Goal: Navigation & Orientation: Find specific page/section

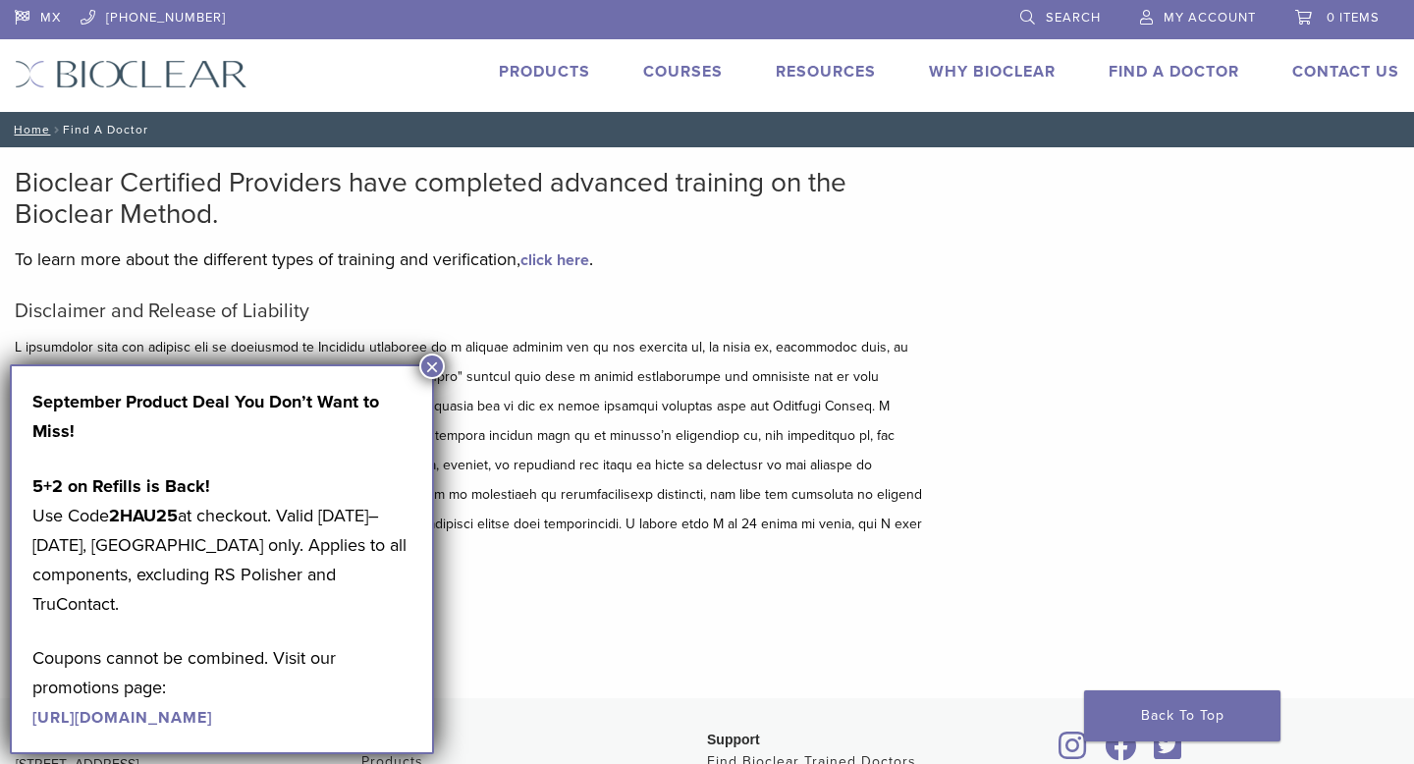
click at [436, 361] on button "×" at bounding box center [432, 366] width 26 height 26
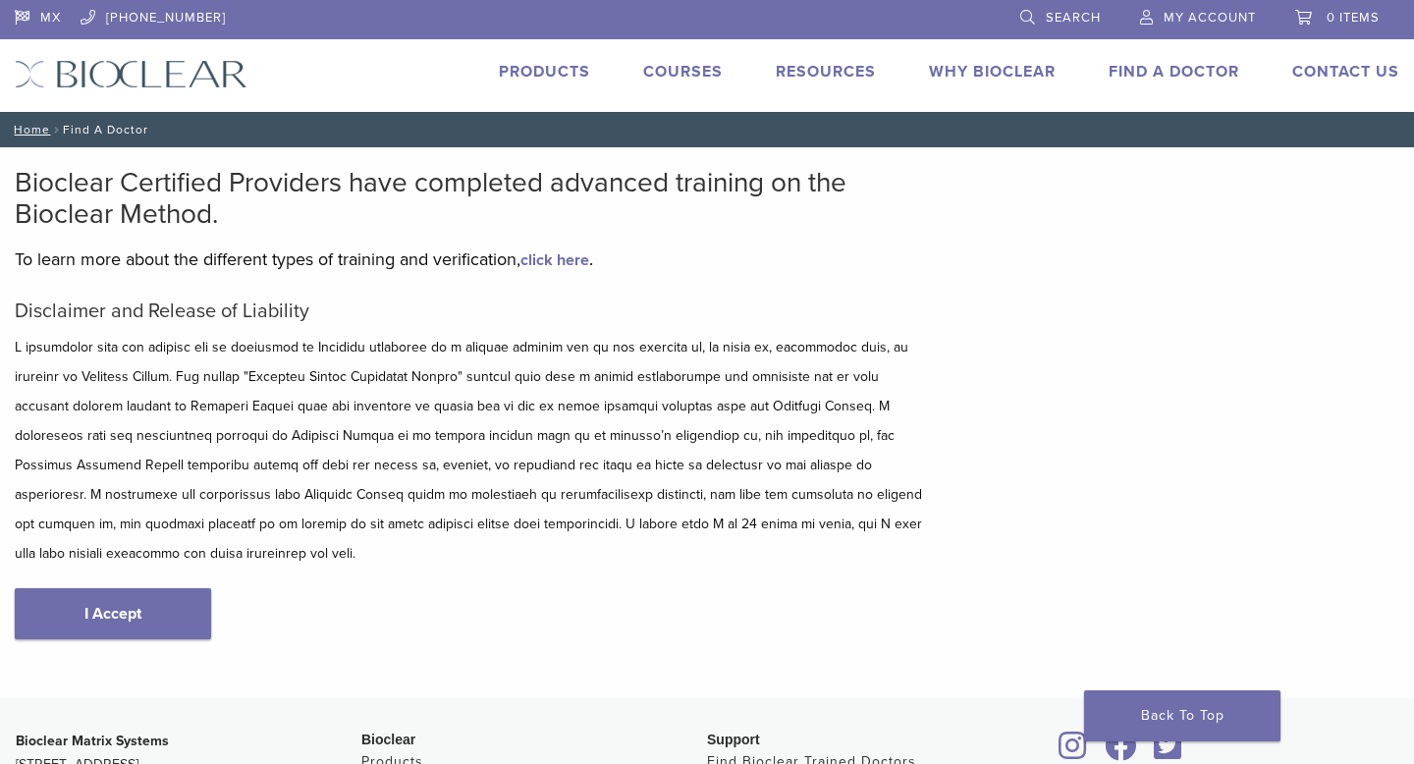
click at [1189, 70] on link "Find A Doctor" at bounding box center [1174, 72] width 131 height 20
click at [90, 588] on link "I Accept" at bounding box center [113, 613] width 196 height 51
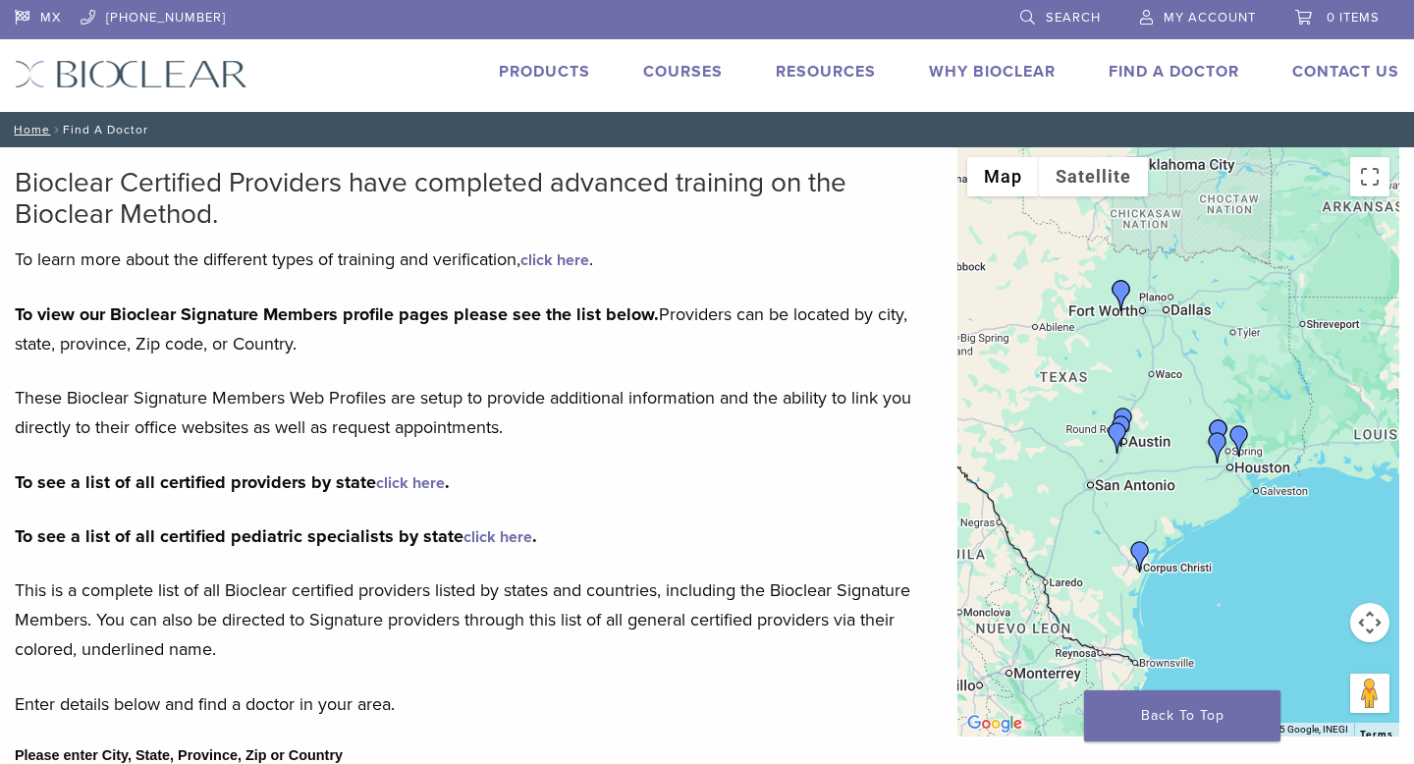
click at [1200, 64] on link "Find A Doctor" at bounding box center [1174, 72] width 131 height 20
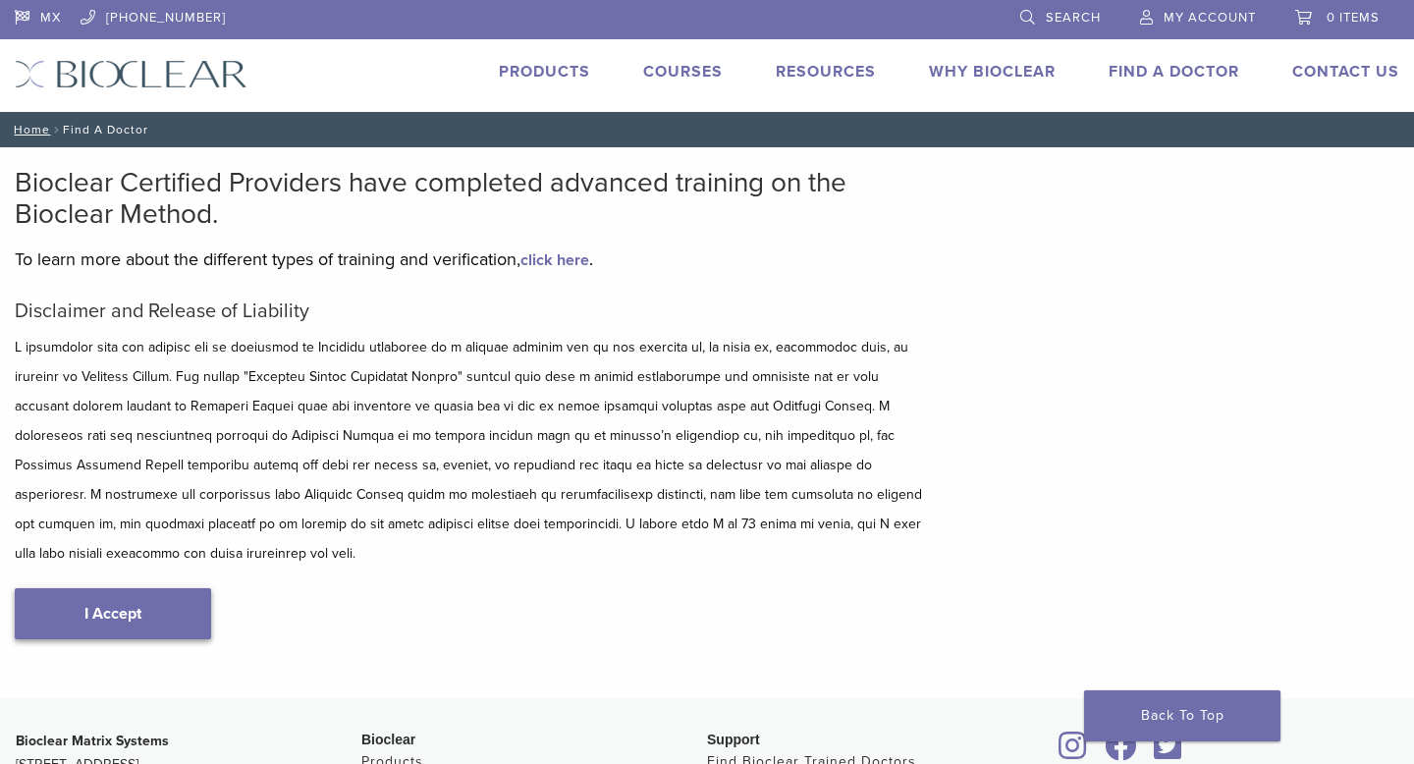
click at [131, 588] on link "I Accept" at bounding box center [113, 613] width 196 height 51
